Goal: Task Accomplishment & Management: Complete application form

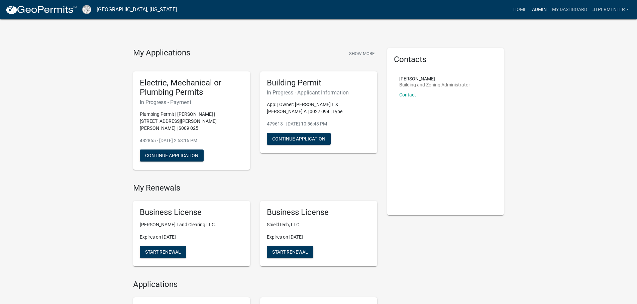
click at [544, 8] on link "Admin" at bounding box center [539, 9] width 20 height 13
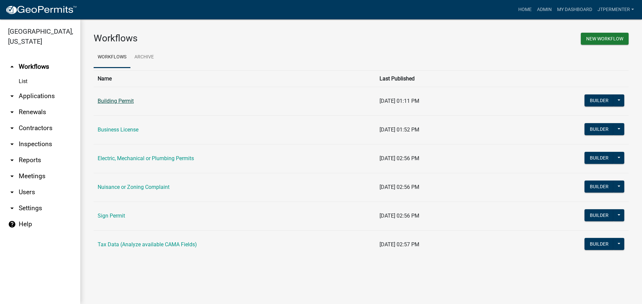
click at [113, 101] on link "Building Permit" at bounding box center [116, 101] width 36 height 6
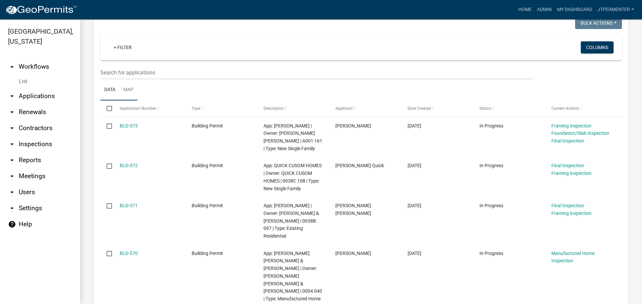
scroll to position [100, 0]
click at [543, 7] on link "Admin" at bounding box center [544, 9] width 20 height 13
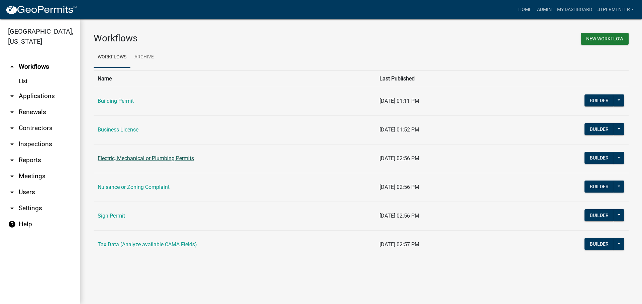
click at [105, 156] on link "Electric, Mechanical or Plumbing Permits" at bounding box center [146, 158] width 96 height 6
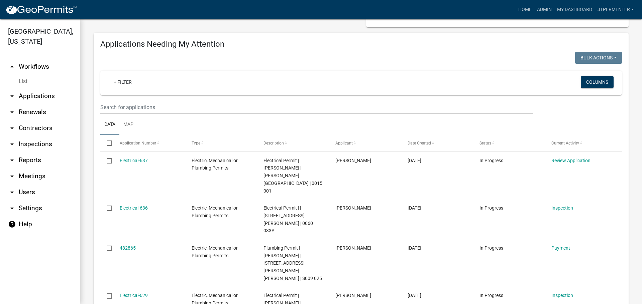
scroll to position [67, 0]
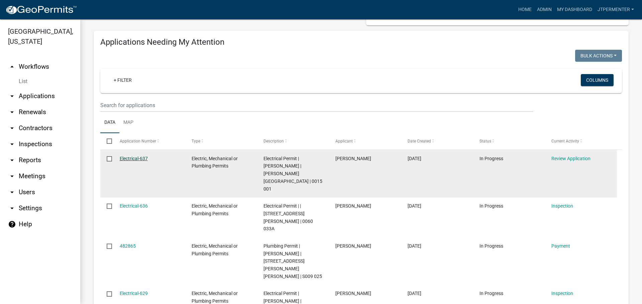
click at [129, 156] on link "Electrical-637" at bounding box center [134, 158] width 28 height 5
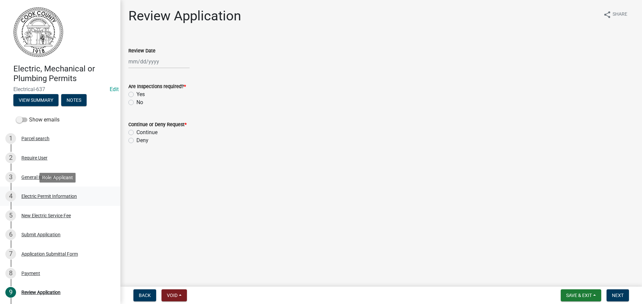
click at [35, 193] on div "4 Electric Permit Information" at bounding box center [57, 196] width 104 height 11
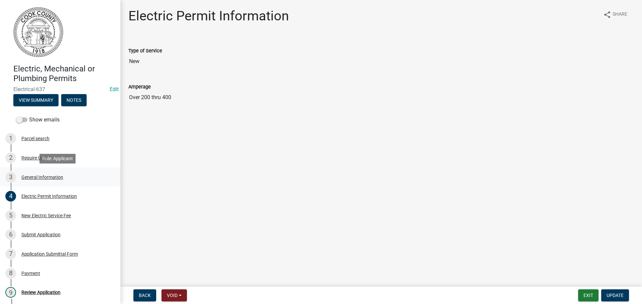
click at [36, 177] on div "General Information" at bounding box center [42, 177] width 42 height 5
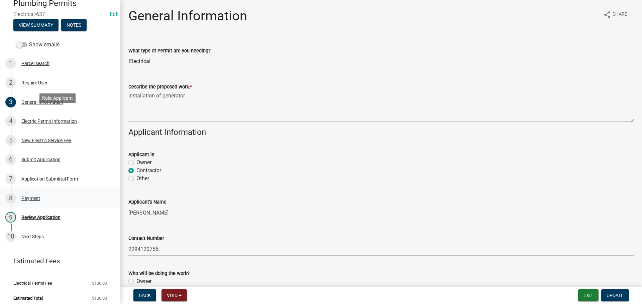
scroll to position [80, 0]
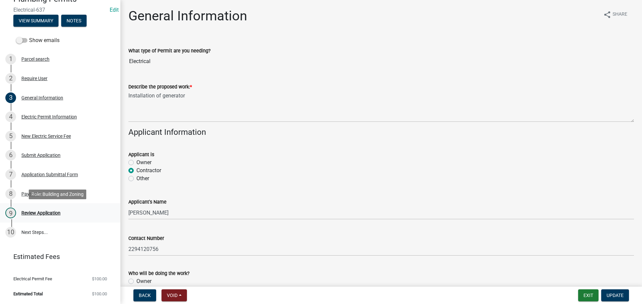
click at [23, 213] on div "Review Application" at bounding box center [40, 213] width 39 height 5
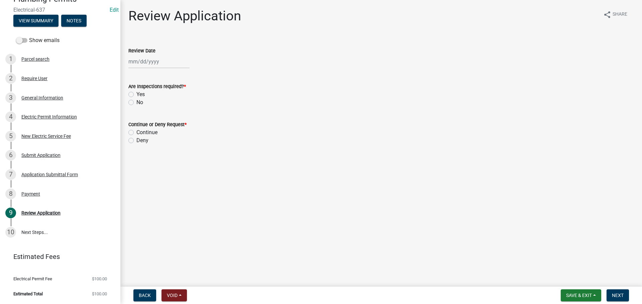
click at [164, 61] on div at bounding box center [158, 62] width 61 height 14
select select "10"
select select "2025"
click at [166, 106] on div "9" at bounding box center [167, 108] width 11 height 11
type input "[DATE]"
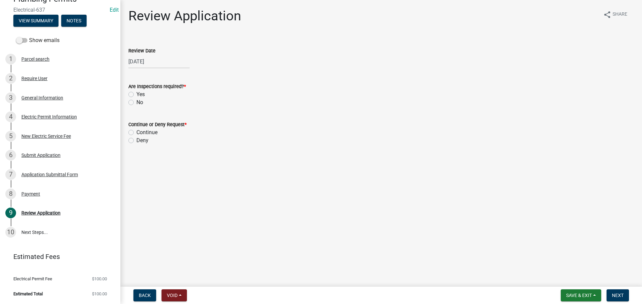
click at [136, 97] on label "Yes" at bounding box center [140, 95] width 8 height 8
click at [136, 95] on input "Yes" at bounding box center [138, 93] width 4 height 4
radio input "true"
click at [136, 130] on label "Continue" at bounding box center [146, 133] width 21 height 8
click at [136, 130] on input "Continue" at bounding box center [138, 131] width 4 height 4
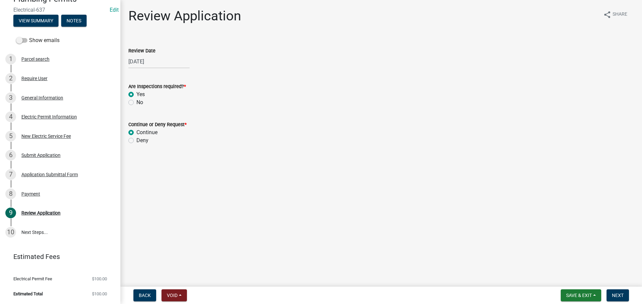
radio input "true"
click at [622, 290] on button "Next" at bounding box center [617, 296] width 22 height 12
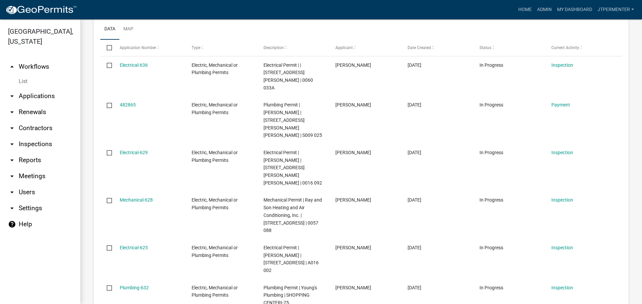
scroll to position [167, 0]
